Goal: Information Seeking & Learning: Learn about a topic

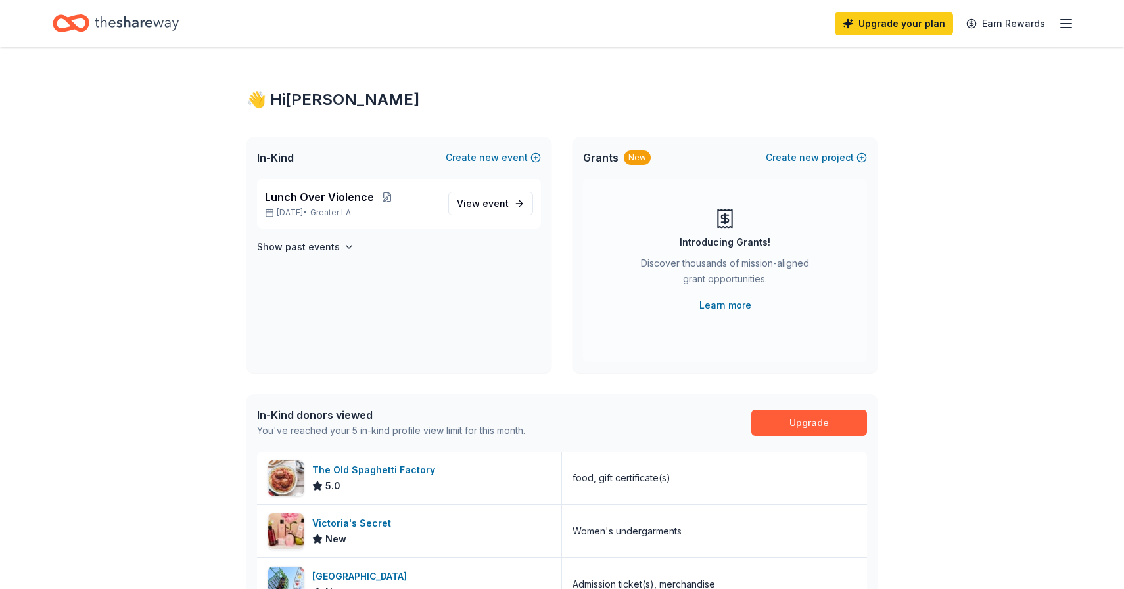
click at [1071, 18] on icon "button" at bounding box center [1066, 24] width 16 height 16
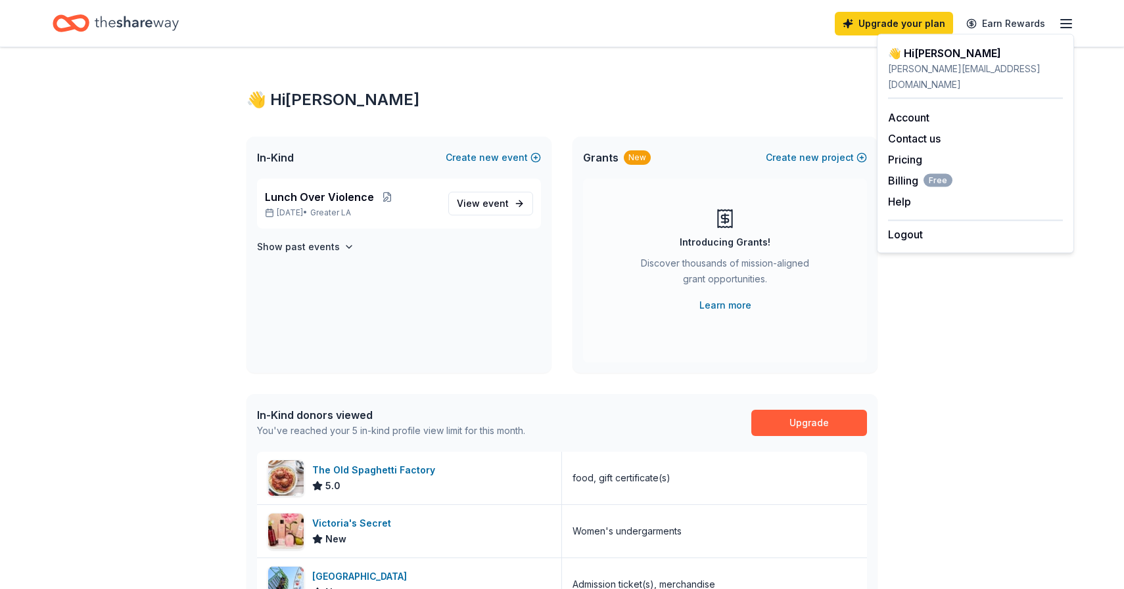
click at [749, 59] on div "👋 Hi Zachary In-Kind Create new event Lunch Over Violence Oct 15, 2025 • Greate…" at bounding box center [561, 505] width 673 height 917
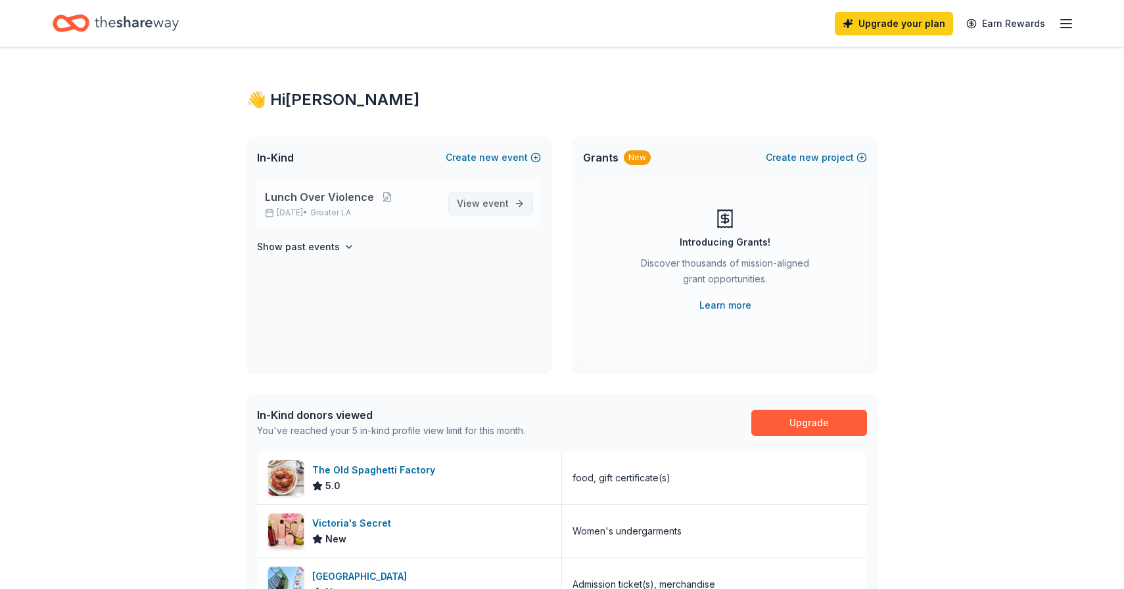
click at [470, 195] on link "View event" at bounding box center [490, 204] width 85 height 24
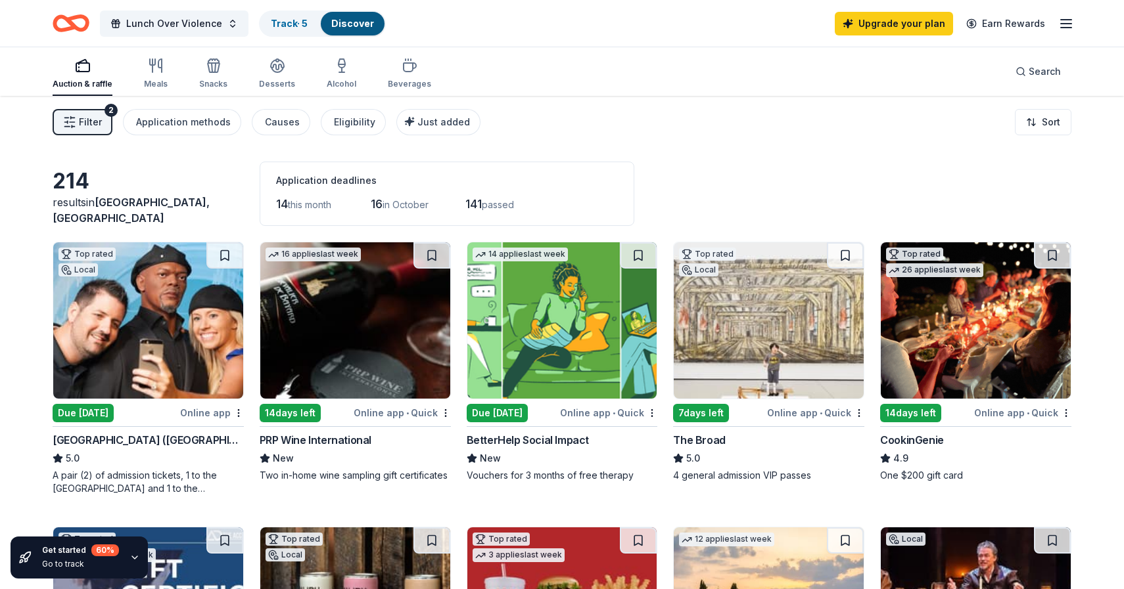
click at [96, 126] on span "Filter" at bounding box center [90, 122] width 23 height 16
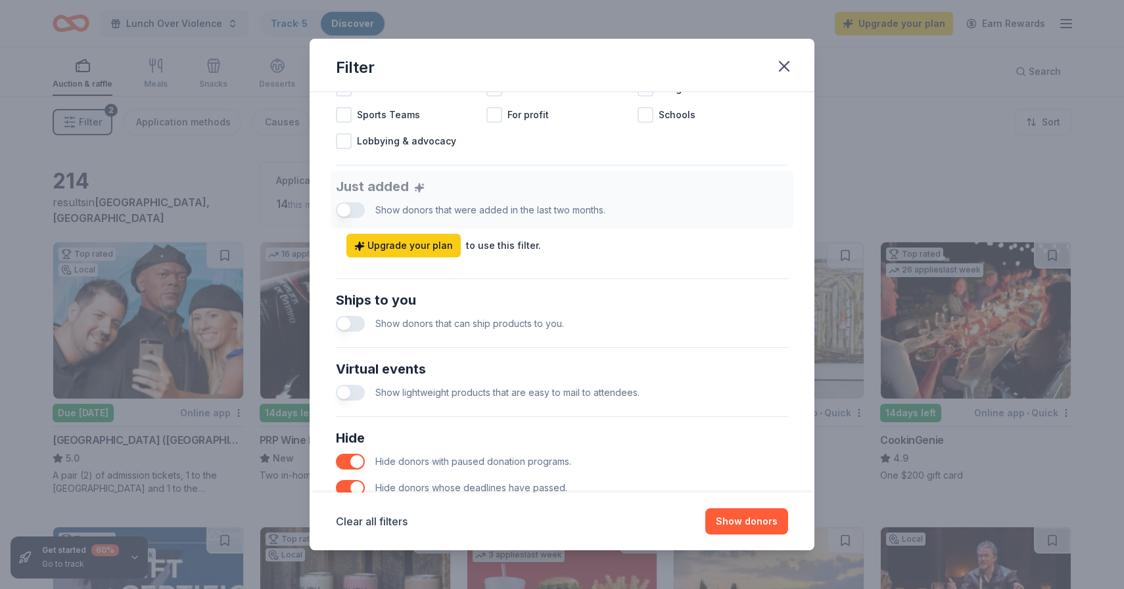
scroll to position [447, 0]
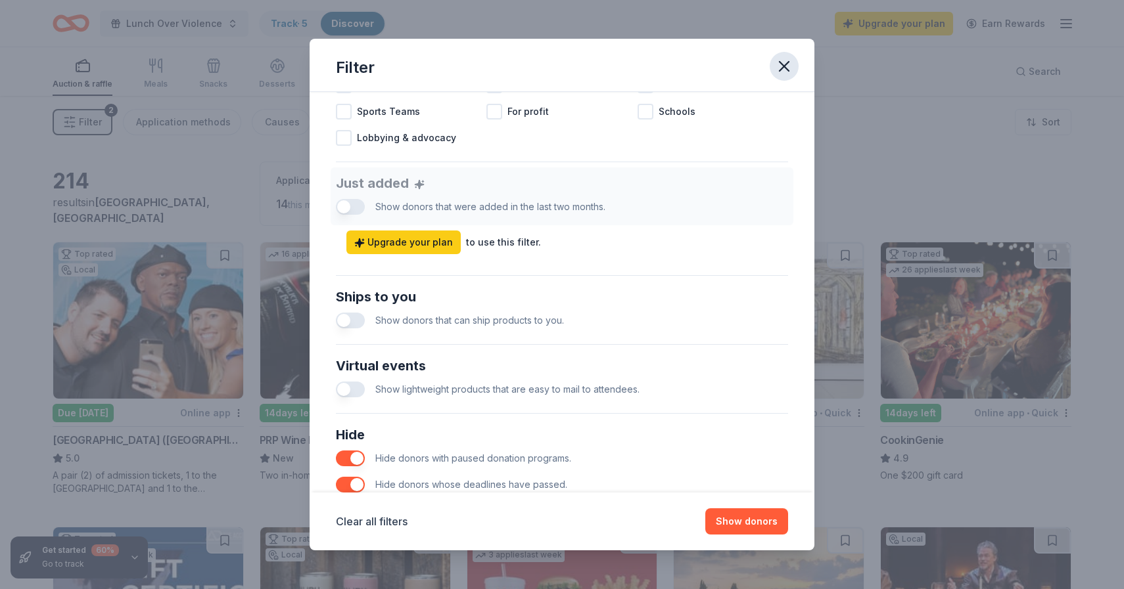
click at [783, 74] on icon "button" at bounding box center [784, 66] width 18 height 18
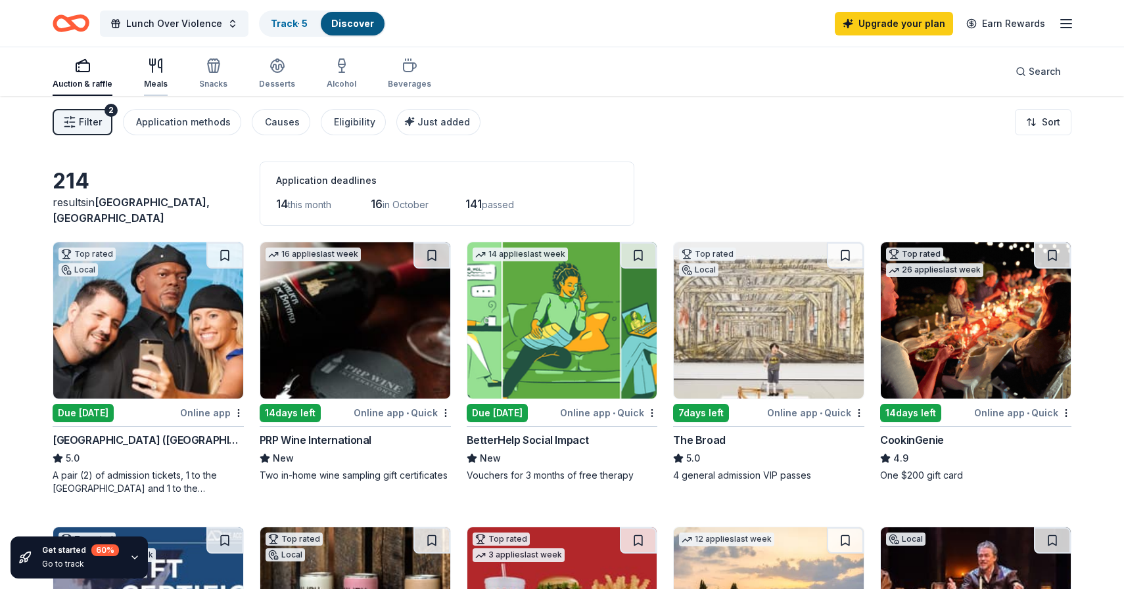
click at [144, 66] on div "button" at bounding box center [156, 66] width 24 height 16
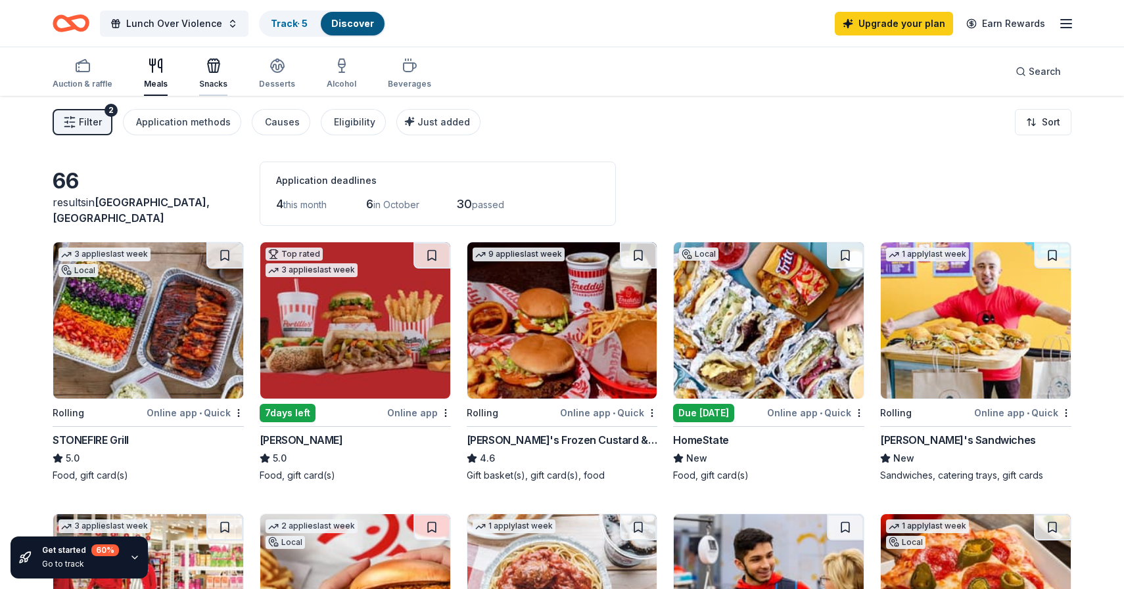
click at [215, 64] on icon "button" at bounding box center [214, 66] width 16 height 16
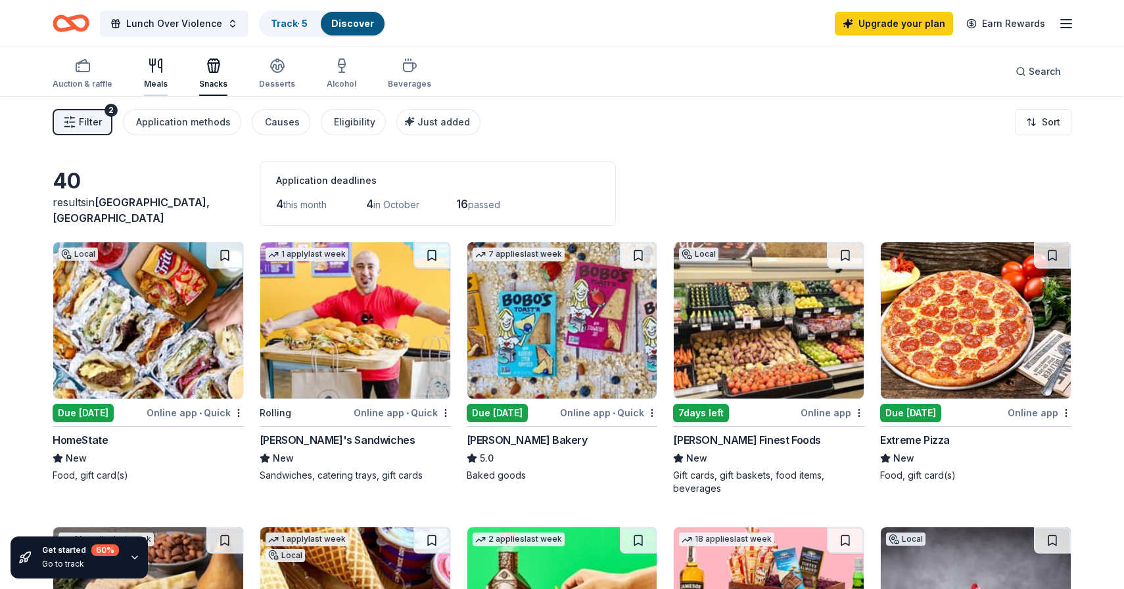
click at [150, 74] on div "Meals" at bounding box center [156, 74] width 24 height 32
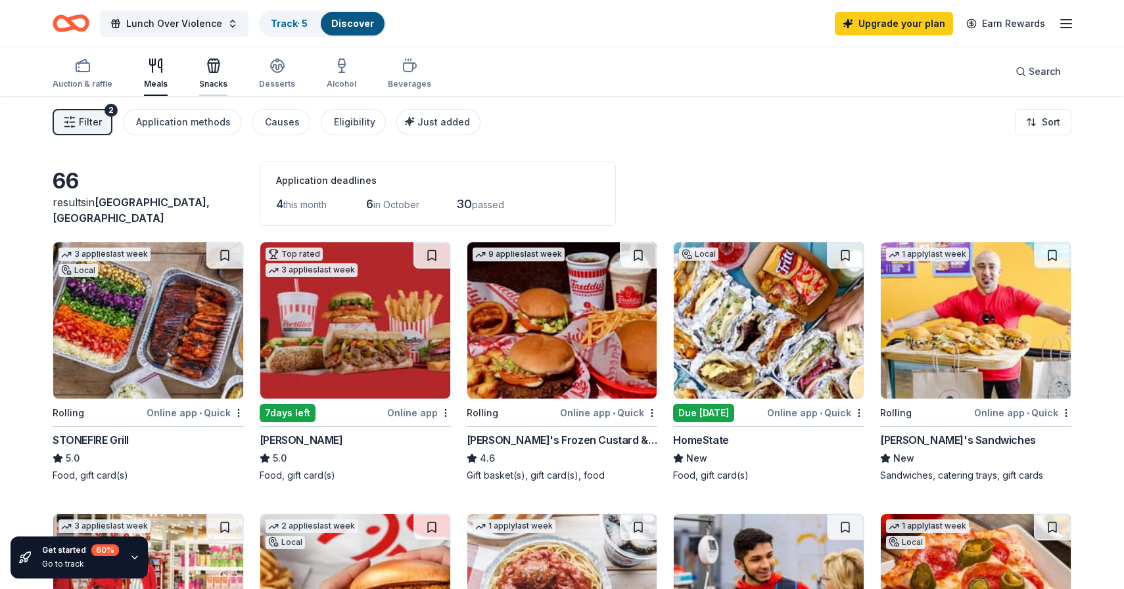
click at [223, 70] on div "button" at bounding box center [213, 66] width 28 height 16
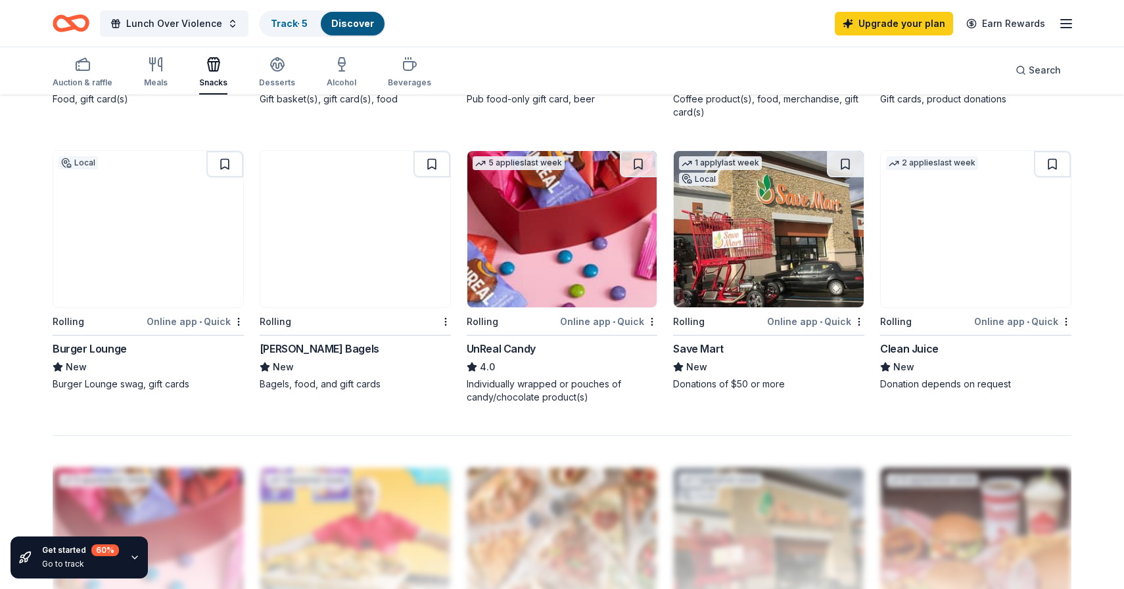
scroll to position [932, 0]
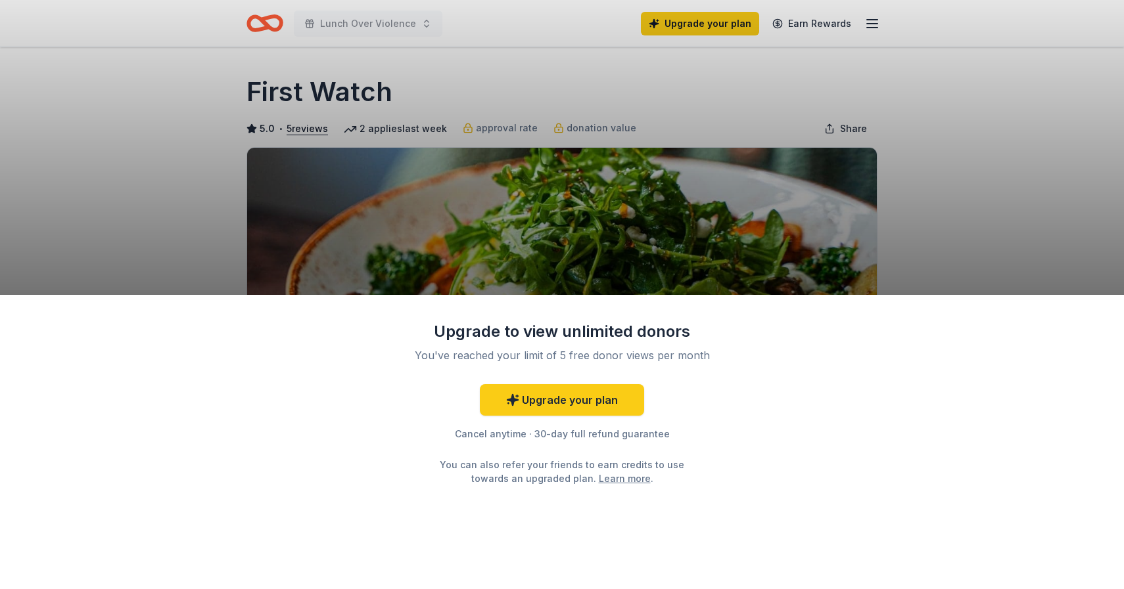
click at [628, 430] on div "Cancel anytime · 30-day full refund guarantee" at bounding box center [562, 434] width 342 height 16
click at [394, 47] on div "Upgrade to view unlimited donors You've reached your limit of 5 free donor view…" at bounding box center [562, 294] width 1124 height 589
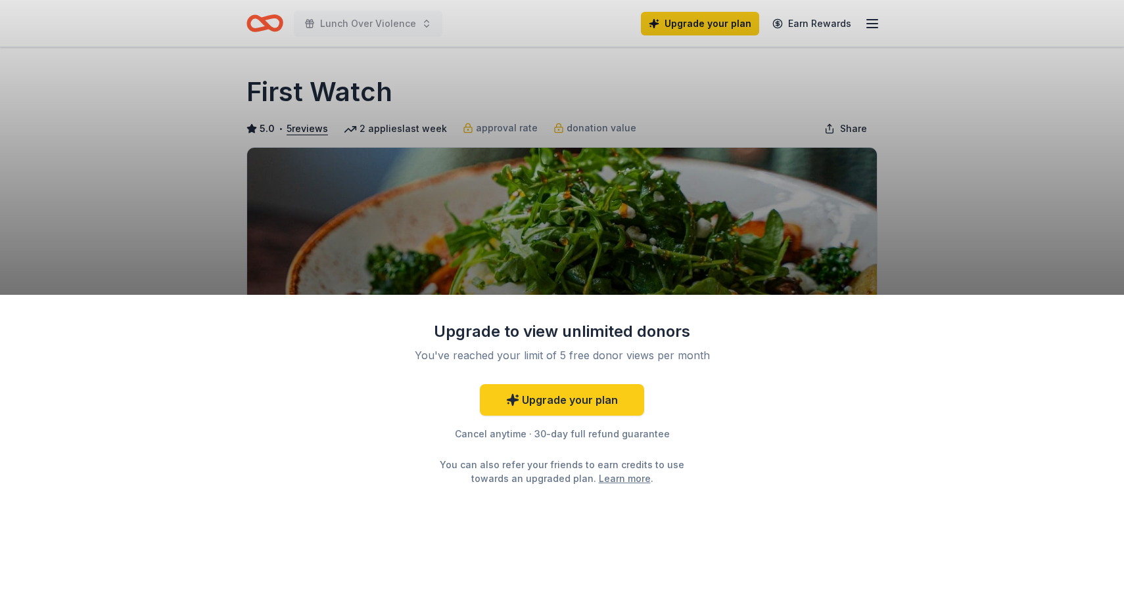
click at [394, 47] on div "Upgrade to view unlimited donors You've reached your limit of 5 free donor view…" at bounding box center [562, 294] width 1124 height 589
